Goal: Task Accomplishment & Management: Manage account settings

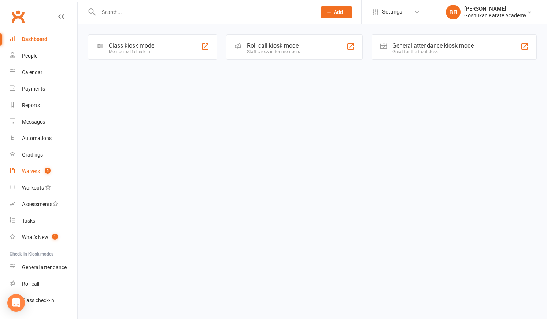
click at [36, 173] on link "Waivers 5" at bounding box center [44, 171] width 68 height 16
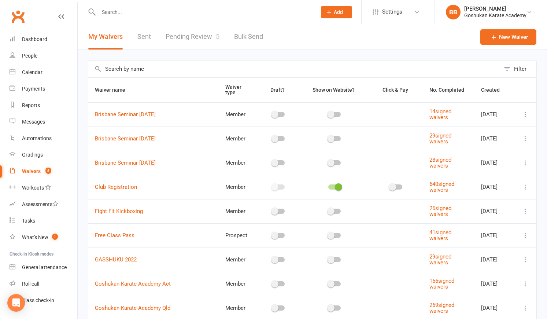
click at [174, 32] on link "Pending Review 5" at bounding box center [193, 36] width 54 height 25
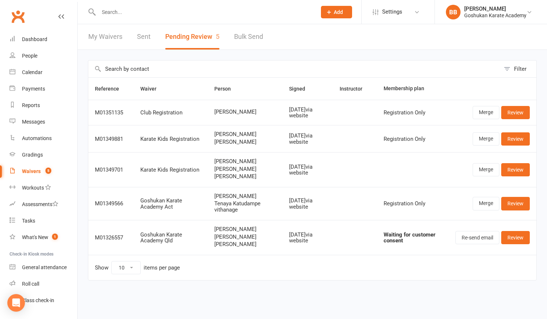
click at [240, 203] on span "Tenaya Katudampe vithanage" at bounding box center [245, 206] width 62 height 12
drag, startPoint x: 240, startPoint y: 203, endPoint x: 275, endPoint y: 210, distance: 34.7
click at [240, 203] on span "Tenaya Katudampe vithanage" at bounding box center [245, 206] width 62 height 12
click at [523, 200] on link "Review" at bounding box center [515, 203] width 29 height 13
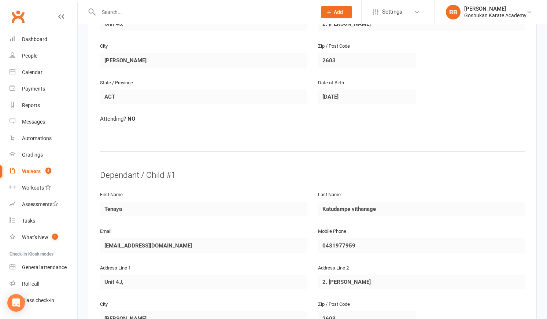
scroll to position [257, 0]
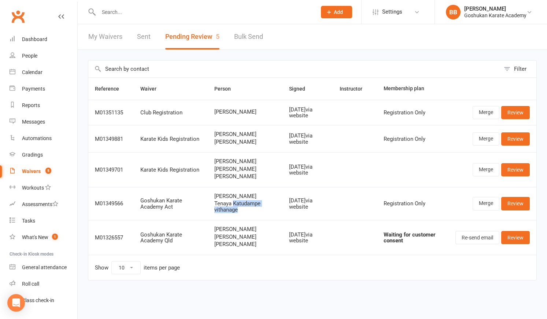
drag, startPoint x: 235, startPoint y: 203, endPoint x: 253, endPoint y: 207, distance: 17.7
click at [252, 207] on span "Tenaya Katudampe vithanage" at bounding box center [245, 206] width 62 height 12
click at [520, 200] on link "Review" at bounding box center [515, 203] width 29 height 13
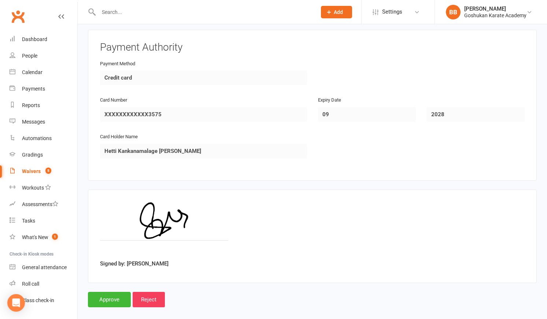
scroll to position [1169, 0]
click at [116, 292] on input "Approve" at bounding box center [109, 299] width 43 height 15
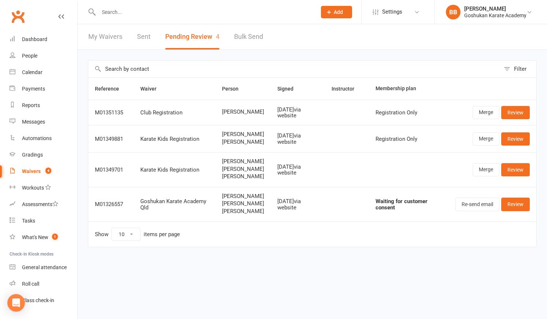
scroll to position [2, 0]
